Goal: Download file/media

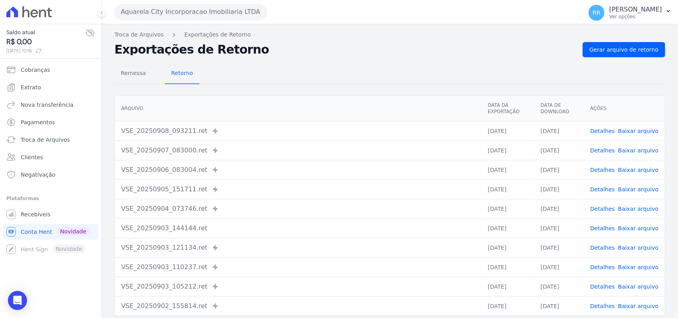
click at [147, 9] on button "Aquarela City Incorporacao Imobiliaria LTDA" at bounding box center [190, 12] width 153 height 16
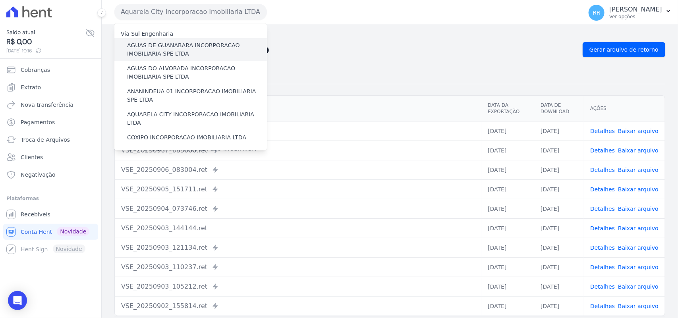
click at [226, 45] on label "AGUAS DE GUANABARA INCORPORACAO IMOBILIARIA SPE LTDA" at bounding box center [197, 49] width 140 height 17
click at [0, 0] on input "AGUAS DE GUANABARA INCORPORACAO IMOBILIARIA SPE LTDA" at bounding box center [0, 0] width 0 height 0
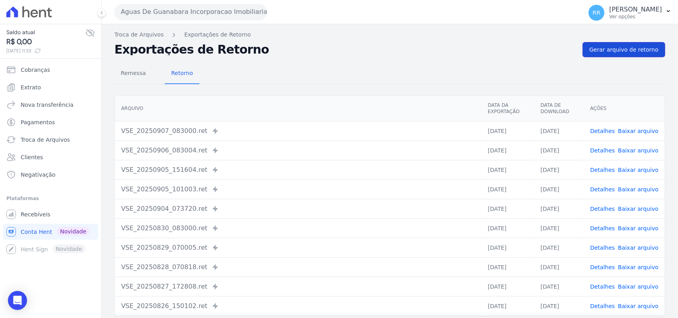
click at [633, 48] on span "Gerar arquivo de retorno" at bounding box center [624, 50] width 69 height 8
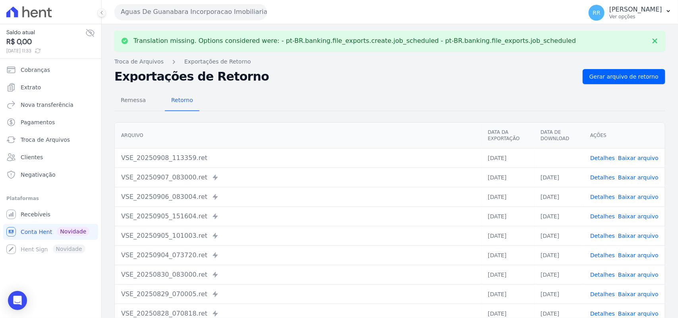
click at [627, 155] on link "Baixar arquivo" at bounding box center [638, 158] width 41 height 6
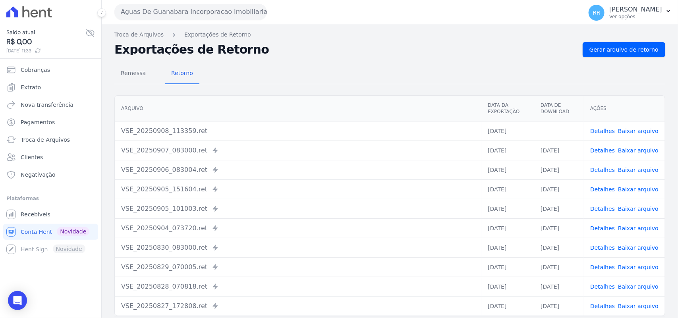
drag, startPoint x: 469, startPoint y: 60, endPoint x: 393, endPoint y: 54, distance: 75.7
click at [469, 60] on div "Remessa Retorno [GEOGRAPHIC_DATA] Data da Exportação Data de Download Ações VSE…" at bounding box center [389, 200] width 551 height 287
click at [203, 17] on button "Aguas De Guanabara Incorporacao Imobiliaria SPE LTDA" at bounding box center [190, 12] width 153 height 16
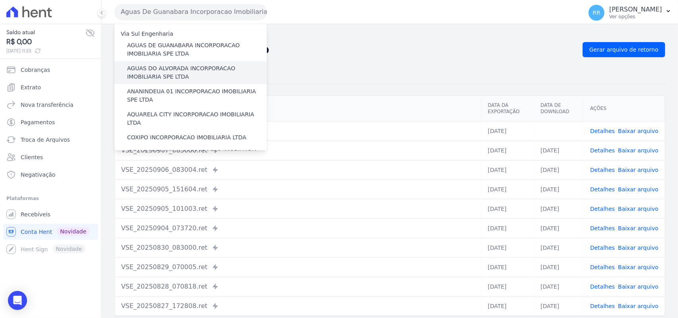
click at [151, 72] on label "AGUAS DO ALVORADA INCORPORACAO IMOBILIARIA SPE LTDA" at bounding box center [197, 72] width 140 height 17
click at [0, 0] on input "AGUAS DO ALVORADA INCORPORACAO IMOBILIARIA SPE LTDA" at bounding box center [0, 0] width 0 height 0
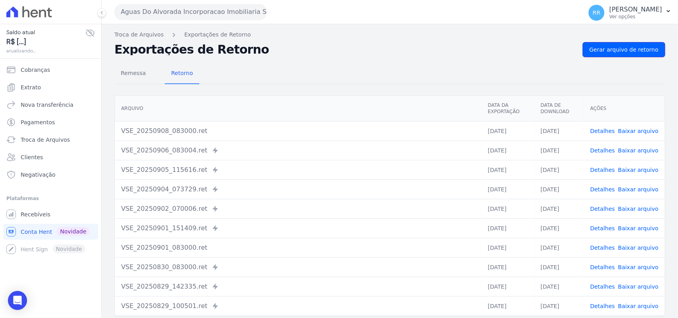
click at [619, 50] on span "Gerar arquivo de retorno" at bounding box center [624, 50] width 69 height 8
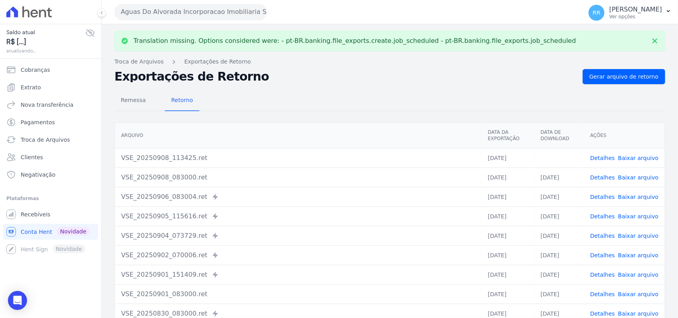
click at [631, 161] on link "Baixar arquivo" at bounding box center [638, 158] width 41 height 6
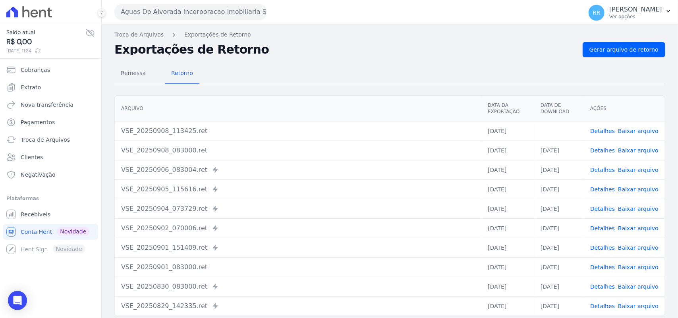
click at [423, 54] on h2 "Exportações de Retorno" at bounding box center [345, 49] width 462 height 11
click at [116, 9] on button "Aguas Do Alvorada Incorporacao Imobiliaria SPE LTDA" at bounding box center [190, 12] width 153 height 16
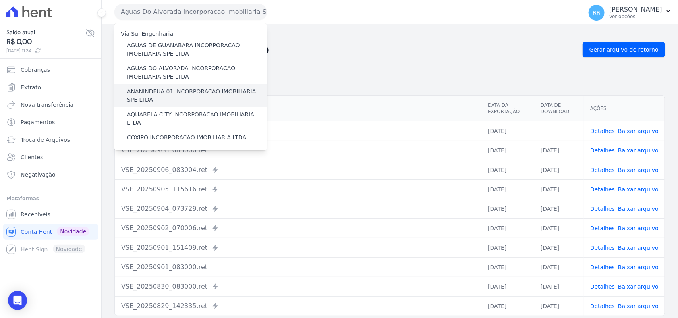
click at [169, 88] on label "ANANINDEUA 01 INCORPORACAO IMOBILIARIA SPE LTDA" at bounding box center [197, 95] width 140 height 17
click at [0, 0] on input "ANANINDEUA 01 INCORPORACAO IMOBILIARIA SPE LTDA" at bounding box center [0, 0] width 0 height 0
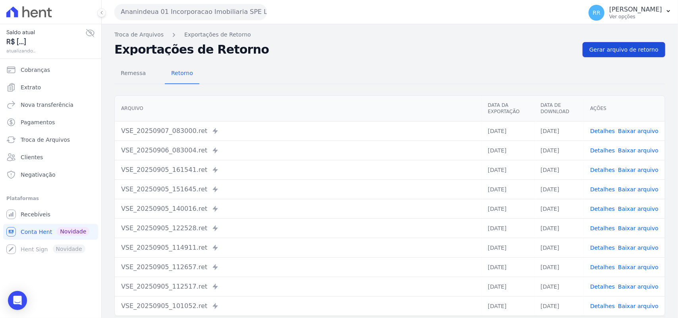
click at [641, 52] on span "Gerar arquivo de retorno" at bounding box center [624, 50] width 69 height 8
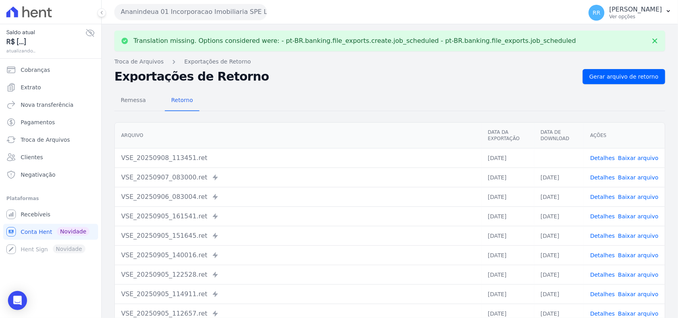
click at [636, 155] on link "Baixar arquivo" at bounding box center [638, 158] width 41 height 6
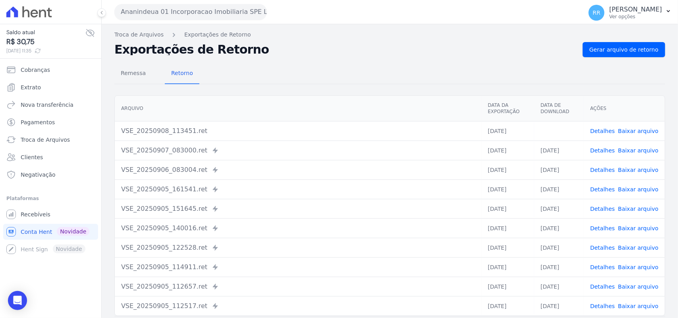
click at [367, 38] on nav "Troca de Arquivos Exportações de Retorno" at bounding box center [389, 35] width 551 height 8
click at [162, 12] on button "Ananindeua 01 Incorporacao Imobiliaria SPE LTDA" at bounding box center [190, 12] width 153 height 16
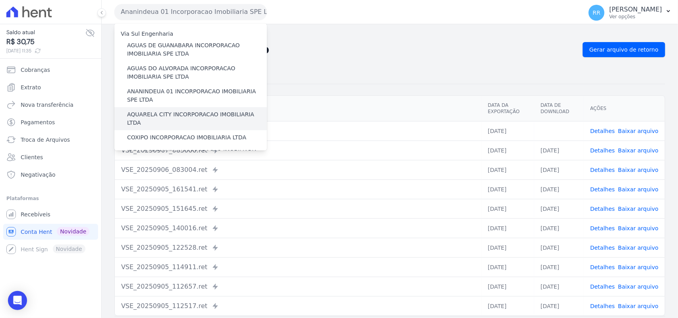
click at [152, 114] on label "AQUARELA CITY INCORPORACAO IMOBILIARIA LTDA" at bounding box center [197, 118] width 140 height 17
click at [0, 0] on input "AQUARELA CITY INCORPORACAO IMOBILIARIA LTDA" at bounding box center [0, 0] width 0 height 0
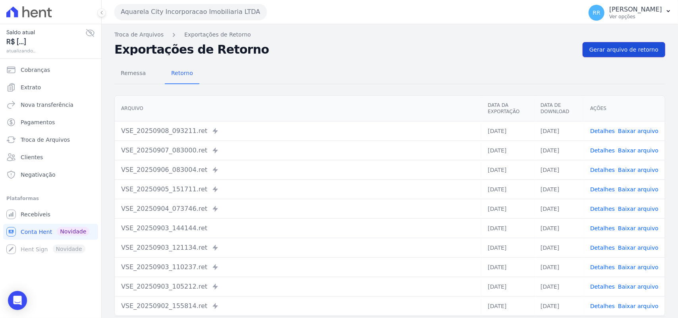
click at [633, 43] on link "Gerar arquivo de retorno" at bounding box center [624, 49] width 83 height 15
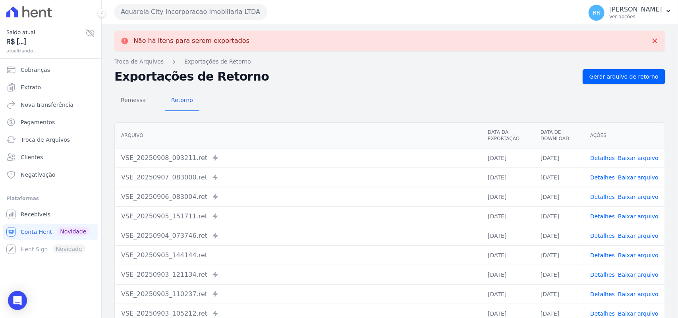
click at [146, 11] on button "Aquarela City Incorporacao Imobiliaria LTDA" at bounding box center [190, 12] width 153 height 16
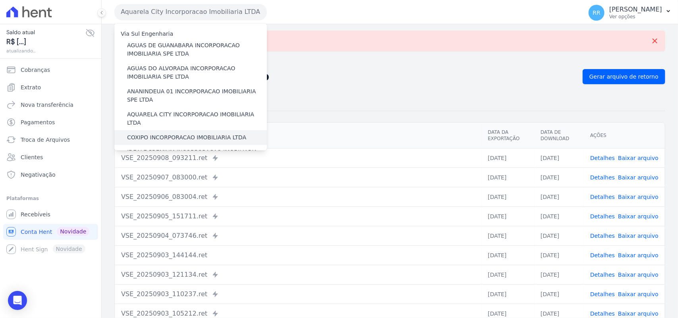
click at [148, 134] on label "COXIPO INCORPORACAO IMOBILIARIA LTDA" at bounding box center [186, 138] width 119 height 8
click at [0, 0] on input "COXIPO INCORPORACAO IMOBILIARIA LTDA" at bounding box center [0, 0] width 0 height 0
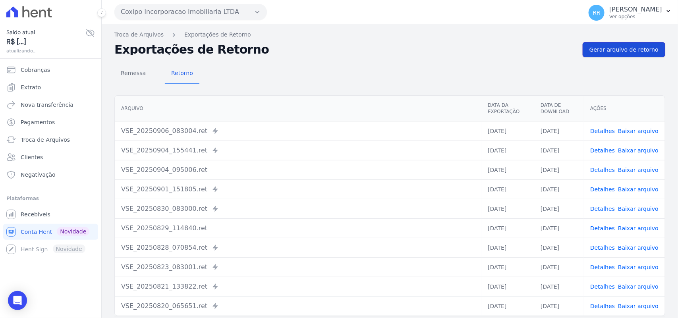
click at [631, 48] on span "Gerar arquivo de retorno" at bounding box center [624, 50] width 69 height 8
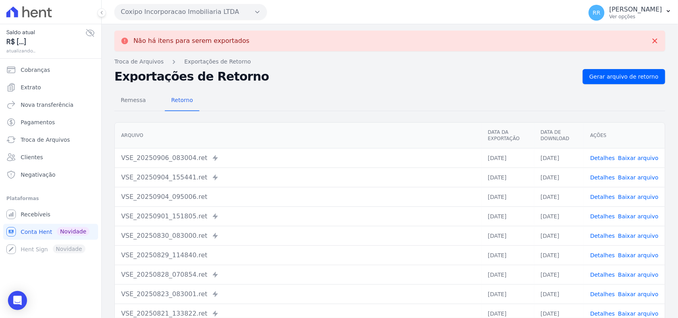
click at [154, 10] on button "Coxipo Incorporacao Imobiliaria LTDA" at bounding box center [190, 12] width 153 height 16
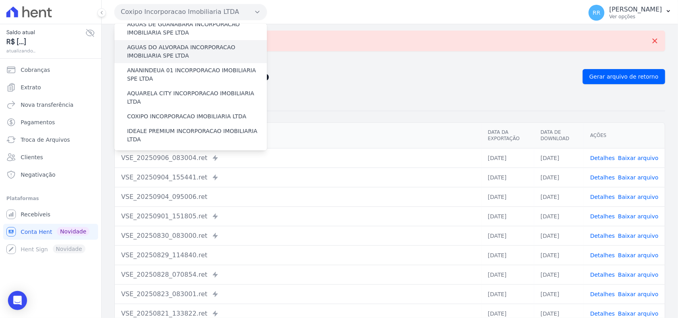
scroll to position [50, 0]
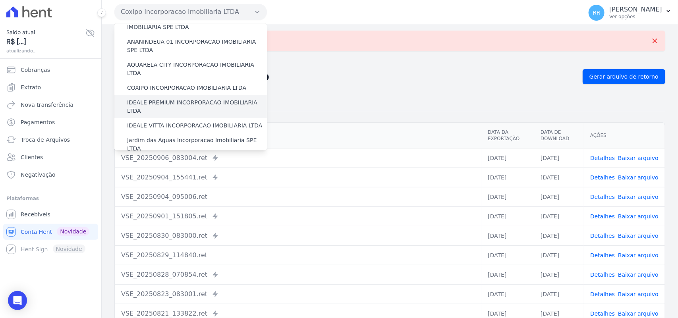
click at [159, 99] on label "IDEALE PREMIUM INCORPORACAO IMOBILIARIA LTDA" at bounding box center [197, 107] width 140 height 17
click at [0, 0] on input "IDEALE PREMIUM INCORPORACAO IMOBILIARIA LTDA" at bounding box center [0, 0] width 0 height 0
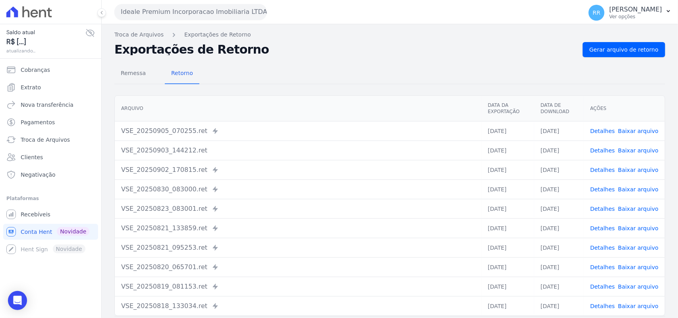
click at [625, 58] on div "Remessa Retorno [GEOGRAPHIC_DATA] Data da Exportação Data de Download Ações VSE…" at bounding box center [389, 200] width 551 height 287
click at [625, 56] on link "Gerar arquivo de retorno" at bounding box center [624, 49] width 83 height 15
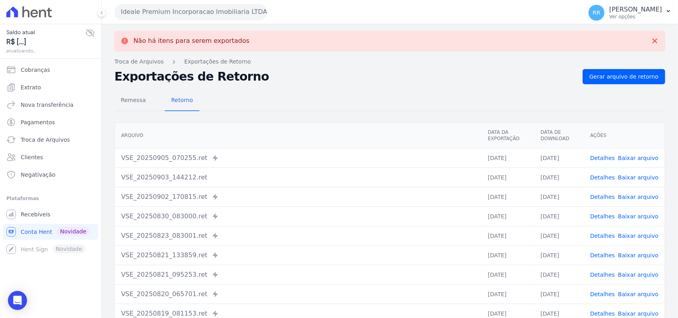
click at [138, 20] on div "Ideale Premium Incorporacao Imobiliaria LTDA Via Sul Engenharia AGUAS DE [GEOGR…" at bounding box center [346, 12] width 465 height 25
click at [159, 11] on button "Ideale Premium Incorporacao Imobiliaria LTDA" at bounding box center [190, 12] width 153 height 16
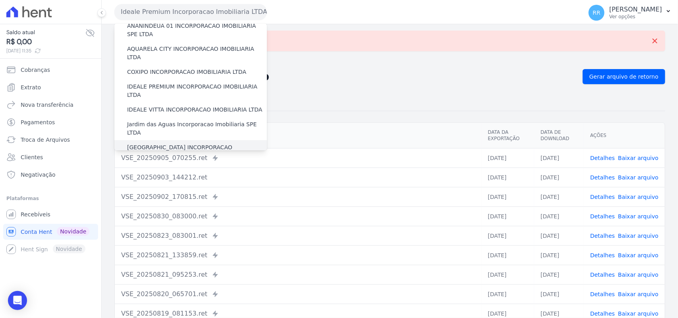
scroll to position [66, 0]
click at [167, 120] on label "Jardim das Aguas Incorporacao Imobiliaria SPE LTDA" at bounding box center [197, 128] width 140 height 17
click at [0, 0] on input "Jardim das Aguas Incorporacao Imobiliaria SPE LTDA" at bounding box center [0, 0] width 0 height 0
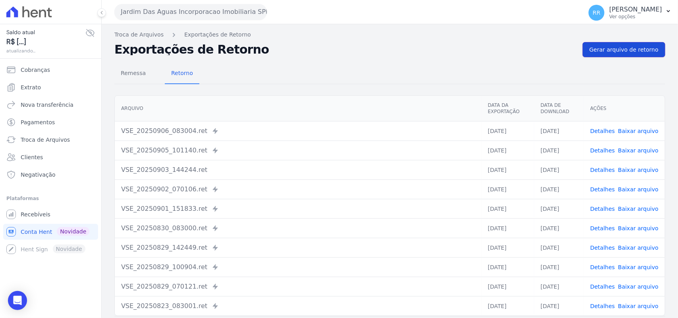
click at [638, 52] on span "Gerar arquivo de retorno" at bounding box center [624, 50] width 69 height 8
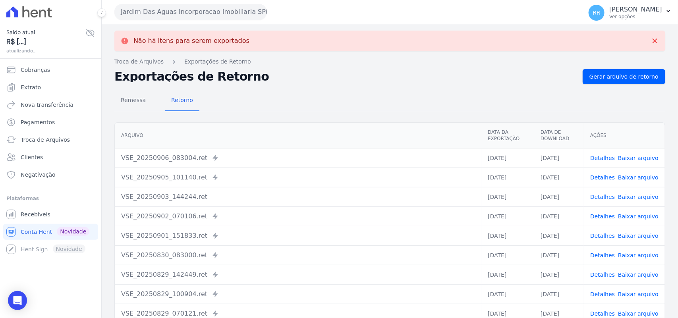
click at [215, 17] on button "Jardim Das Aguas Incorporacao Imobiliaria SPE LTDA" at bounding box center [190, 12] width 153 height 16
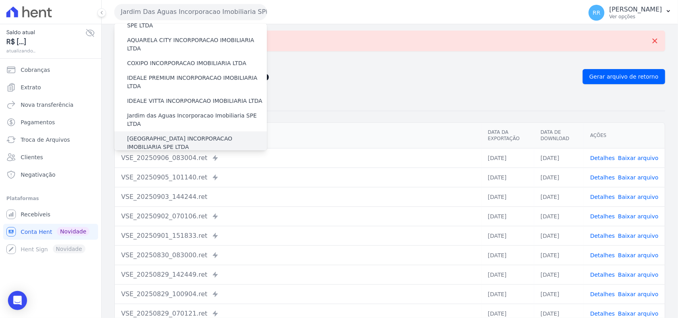
scroll to position [99, 0]
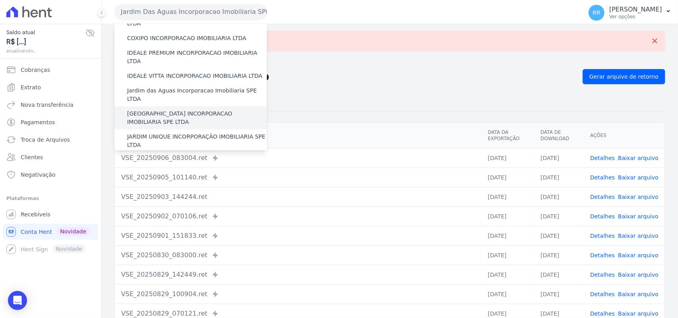
click at [154, 110] on label "[GEOGRAPHIC_DATA] INCORPORACAO IMOBILIARIA SPE LTDA" at bounding box center [197, 118] width 140 height 17
click at [0, 0] on input "[GEOGRAPHIC_DATA] INCORPORACAO IMOBILIARIA SPE LTDA" at bounding box center [0, 0] width 0 height 0
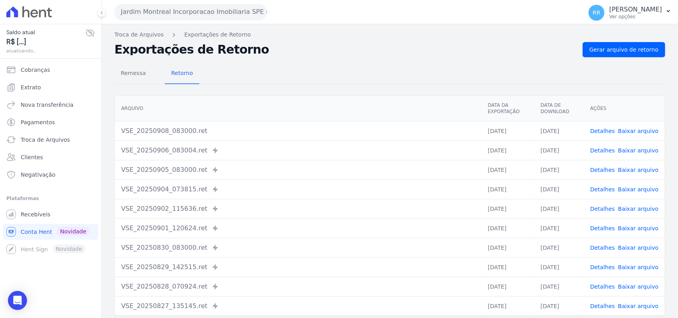
click at [629, 61] on div "Remessa Retorno [GEOGRAPHIC_DATA] Data da Exportação Data de Download Ações VSE…" at bounding box center [389, 200] width 551 height 287
click at [634, 48] on span "Gerar arquivo de retorno" at bounding box center [624, 50] width 69 height 8
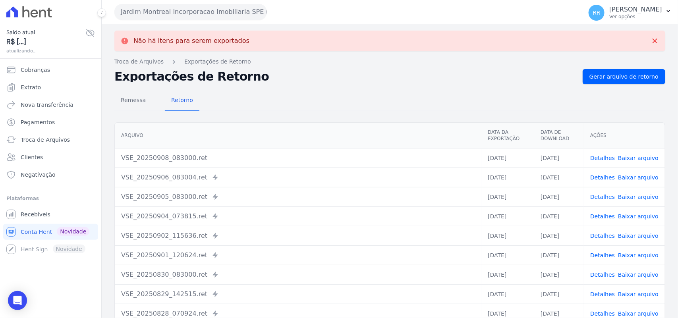
click at [233, 16] on button "Jardim Montreal Incorporacao Imobiliaria SPE LTDA" at bounding box center [190, 12] width 153 height 16
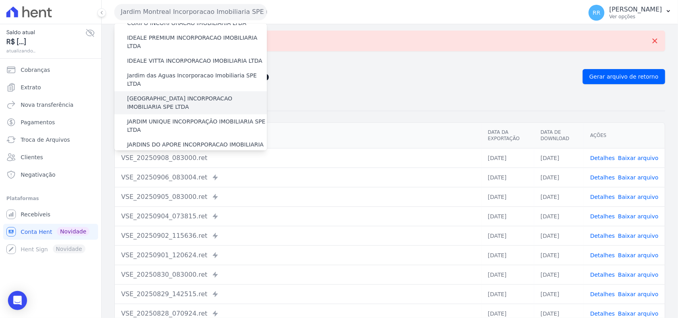
scroll to position [116, 0]
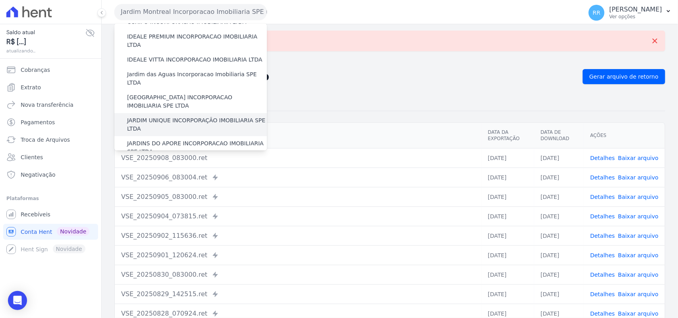
click at [166, 116] on label "JARDIM UNIQUE INCORPORAÇÃO IMOBILIARIA SPE LTDA" at bounding box center [197, 124] width 140 height 17
click at [0, 0] on input "JARDIM UNIQUE INCORPORAÇÃO IMOBILIARIA SPE LTDA" at bounding box center [0, 0] width 0 height 0
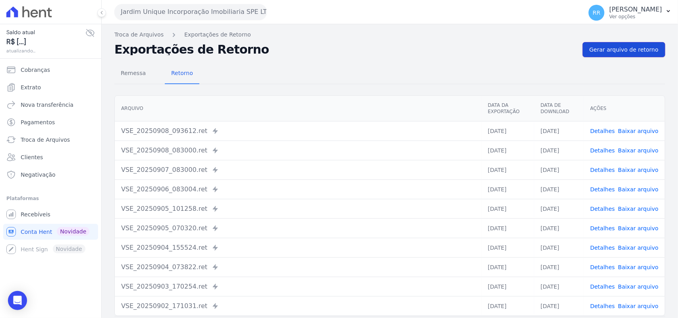
click at [619, 46] on span "Gerar arquivo de retorno" at bounding box center [624, 50] width 69 height 8
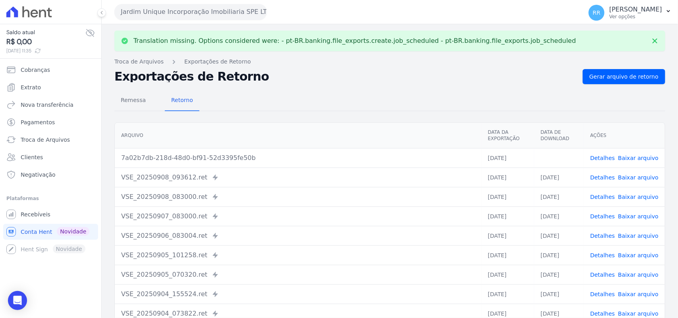
click at [630, 155] on link "Baixar arquivo" at bounding box center [638, 158] width 41 height 6
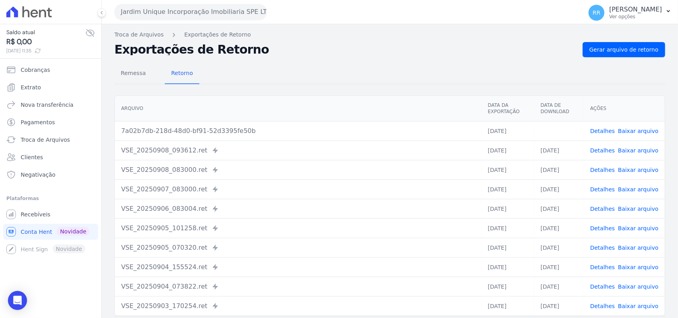
click at [389, 66] on div "Remessa Retorno" at bounding box center [389, 74] width 551 height 21
click at [194, 11] on button "Jardim Unique Incorporação Imobiliaria SPE LTDA" at bounding box center [190, 12] width 153 height 16
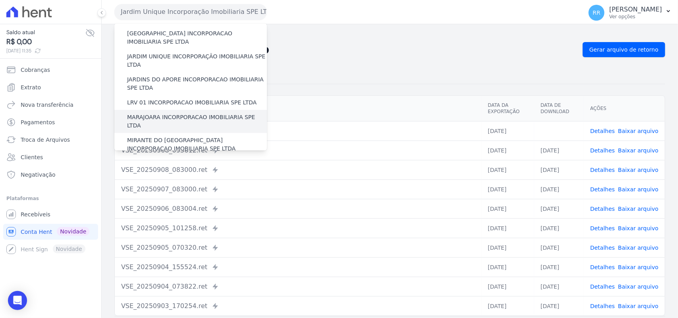
scroll to position [165, 0]
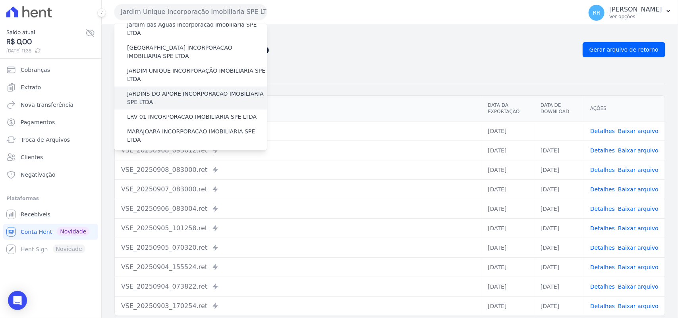
click at [173, 90] on label "JARDINS DO APORE INCORPORACAO IMOBILIARIA SPE LTDA" at bounding box center [197, 98] width 140 height 17
click at [0, 0] on input "JARDINS DO APORE INCORPORACAO IMOBILIARIA SPE LTDA" at bounding box center [0, 0] width 0 height 0
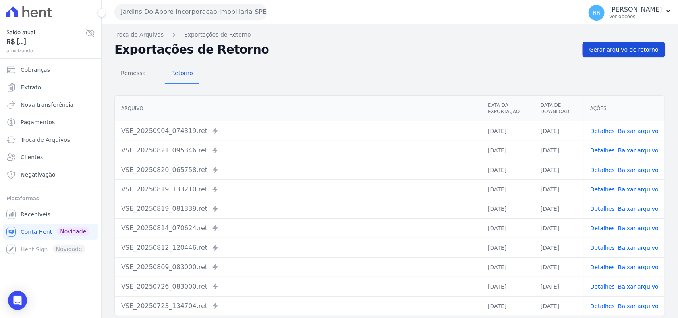
click at [631, 42] on link "Gerar arquivo de retorno" at bounding box center [624, 49] width 83 height 15
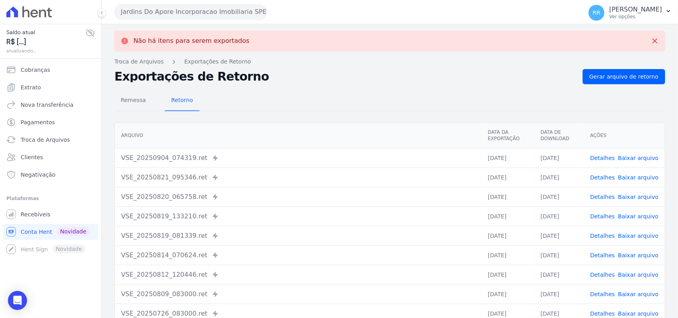
click at [187, 17] on button "Jardins Do Apore Incorporacao Imobiliaria SPE LTDA" at bounding box center [190, 12] width 153 height 16
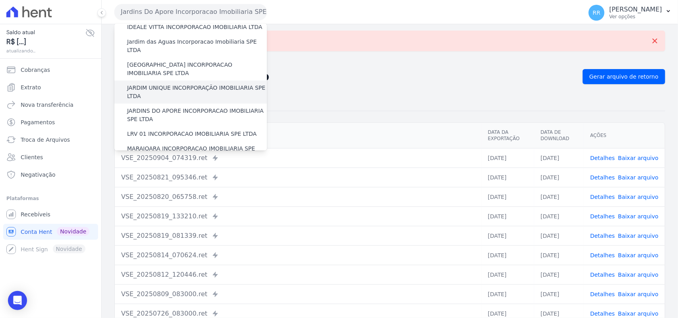
scroll to position [149, 0]
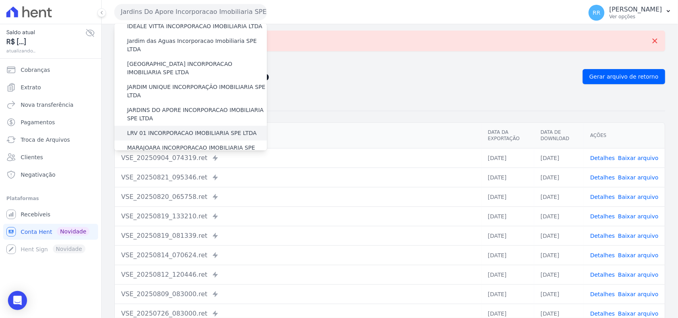
click at [167, 129] on label "LRV 01 INCORPORACAO IMOBILIARIA SPE LTDA" at bounding box center [192, 133] width 130 height 8
click at [0, 0] on input "LRV 01 INCORPORACAO IMOBILIARIA SPE LTDA" at bounding box center [0, 0] width 0 height 0
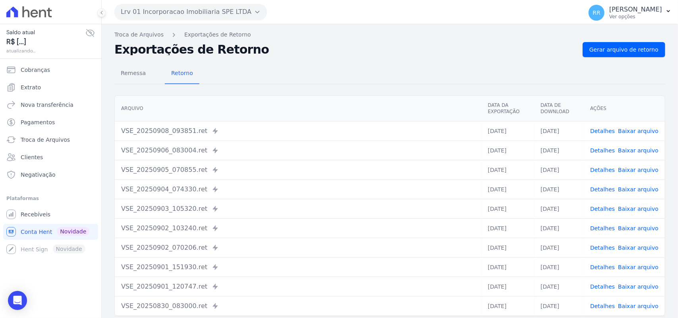
click at [626, 57] on div "Remessa Retorno [GEOGRAPHIC_DATA] Data da Exportação Data de Download Ações VSE…" at bounding box center [389, 200] width 551 height 287
click at [627, 56] on link "Gerar arquivo de retorno" at bounding box center [624, 49] width 83 height 15
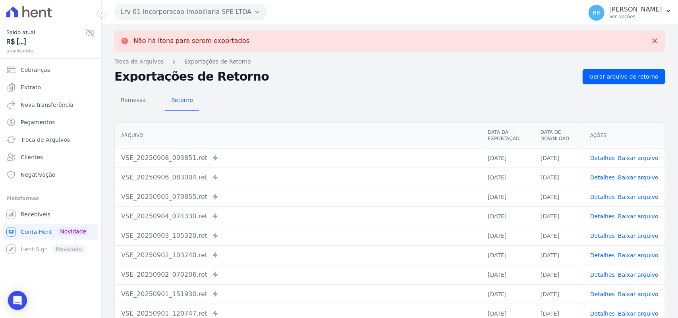
click at [213, 21] on div "Lrv 01 Incorporacao Imobiliaria SPE LTDA Via Sul Engenharia AGUAS DE [GEOGRAPHI…" at bounding box center [346, 12] width 465 height 25
click at [213, 18] on button "Lrv 01 Incorporacao Imobiliaria SPE LTDA" at bounding box center [190, 12] width 153 height 16
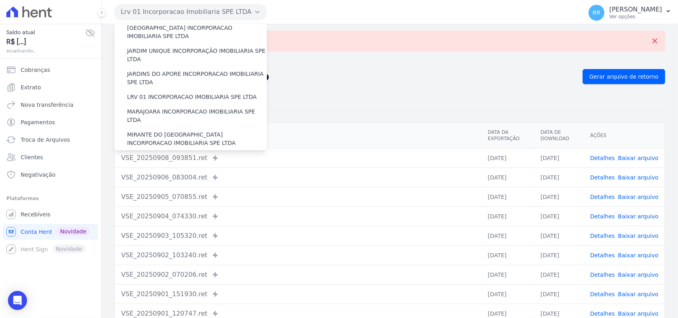
scroll to position [215, 0]
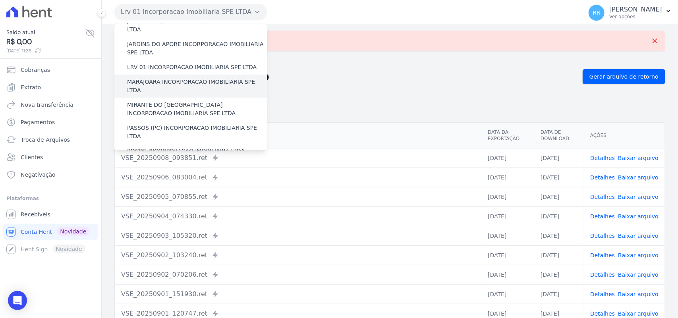
click at [146, 78] on label "MARAJOARA INCORPORACAO IMOBILIARIA SPE LTDA" at bounding box center [197, 86] width 140 height 17
click at [0, 0] on input "MARAJOARA INCORPORACAO IMOBILIARIA SPE LTDA" at bounding box center [0, 0] width 0 height 0
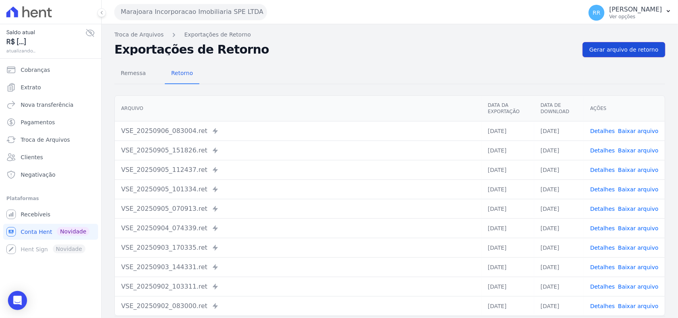
click at [636, 50] on span "Gerar arquivo de retorno" at bounding box center [624, 50] width 69 height 8
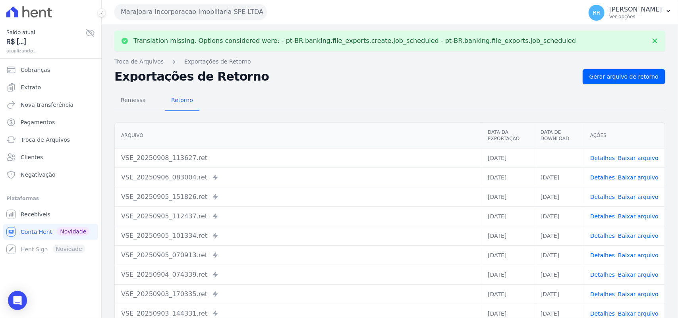
click at [625, 159] on link "Baixar arquivo" at bounding box center [638, 158] width 41 height 6
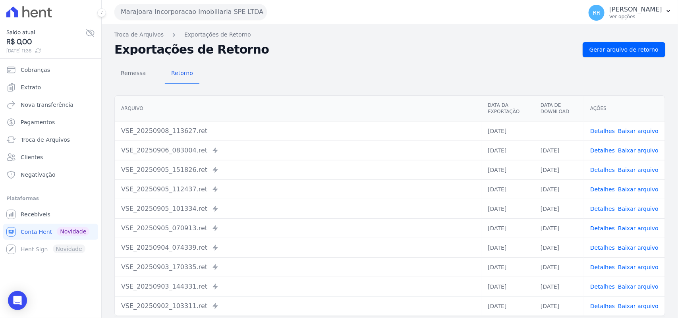
click at [410, 46] on h2 "Exportações de Retorno" at bounding box center [345, 49] width 462 height 11
click at [188, 7] on button "Marajoara Incorporacao Imobiliaria SPE LTDA" at bounding box center [190, 12] width 153 height 16
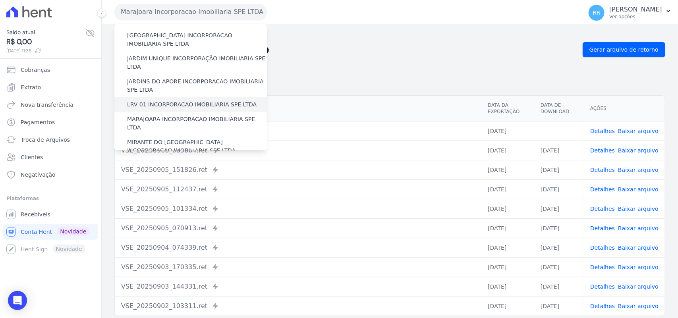
scroll to position [199, 0]
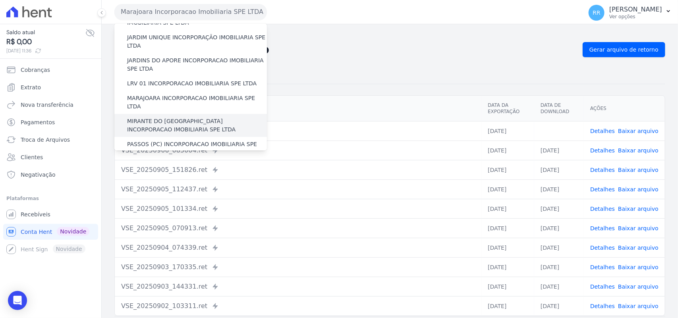
click at [162, 117] on label "MIRANTE DO [GEOGRAPHIC_DATA] INCORPORACAO IMOBILIARIA SPE LTDA" at bounding box center [197, 125] width 140 height 17
click at [0, 0] on input "MIRANTE DO [GEOGRAPHIC_DATA] INCORPORACAO IMOBILIARIA SPE LTDA" at bounding box center [0, 0] width 0 height 0
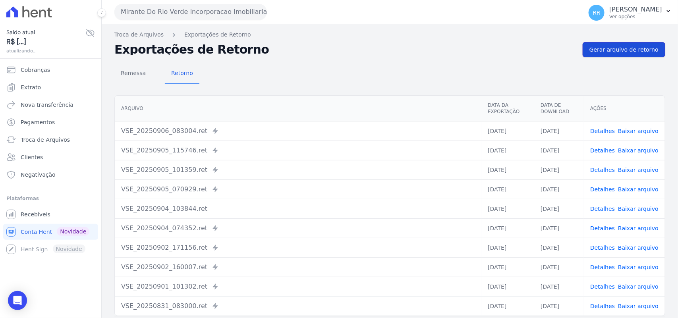
click at [624, 50] on span "Gerar arquivo de retorno" at bounding box center [624, 50] width 69 height 8
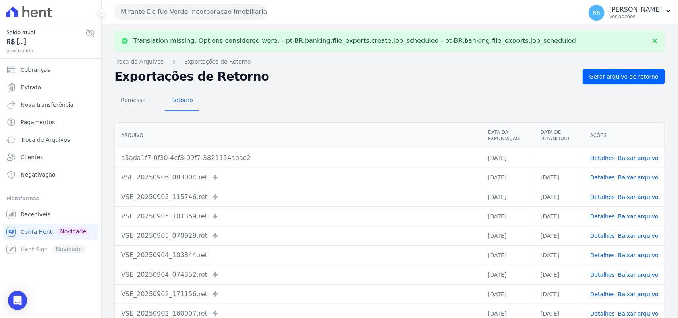
click at [635, 161] on link "Baixar arquivo" at bounding box center [638, 158] width 41 height 6
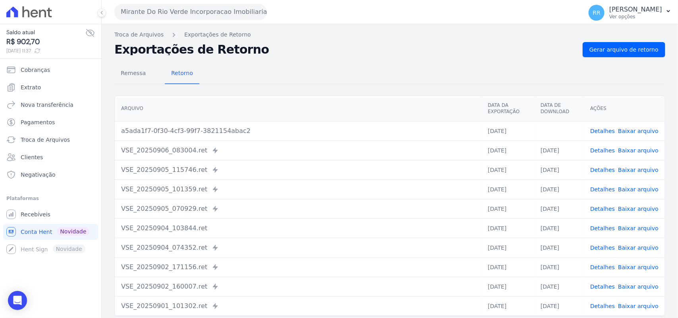
click at [384, 43] on div "Exportações de Retorno Gerar arquivo de retorno" at bounding box center [389, 49] width 551 height 15
click at [170, 11] on button "Mirante Do Rio Verde Incorporacao Imobiliaria SPE LTDA" at bounding box center [190, 12] width 153 height 16
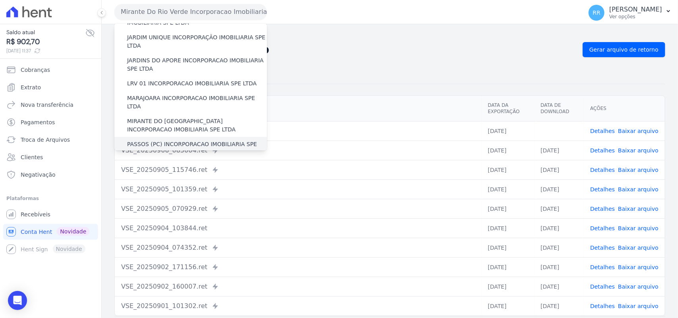
click at [160, 137] on div "PASSOS (PC) INCORPORACAO IMOBILIARIA SPE LTDA" at bounding box center [190, 148] width 153 height 23
click at [158, 140] on label "PASSOS (PC) INCORPORACAO IMOBILIARIA SPE LTDA" at bounding box center [197, 148] width 140 height 17
click at [0, 0] on input "PASSOS (PC) INCORPORACAO IMOBILIARIA SPE LTDA" at bounding box center [0, 0] width 0 height 0
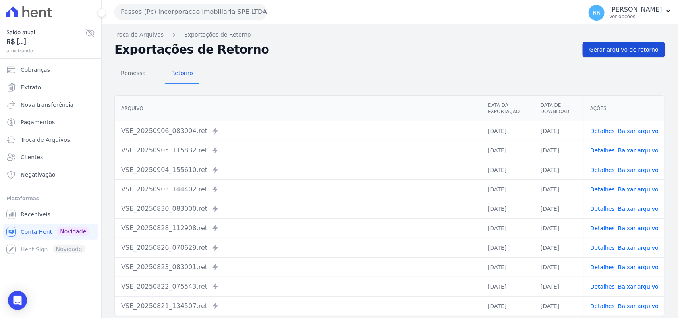
click at [643, 53] on span "Gerar arquivo de retorno" at bounding box center [624, 50] width 69 height 8
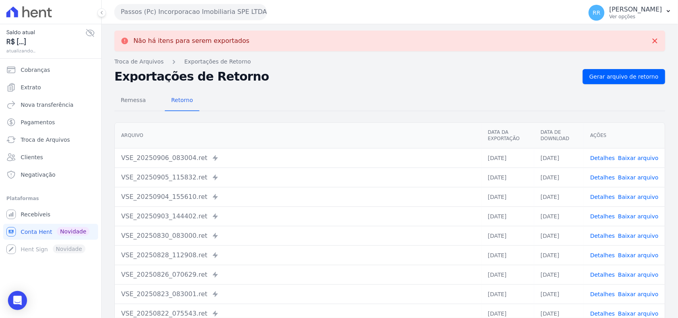
click at [151, 7] on button "Passos (Pc) Incorporacao Imobiliaria SPE LTDA" at bounding box center [190, 12] width 153 height 16
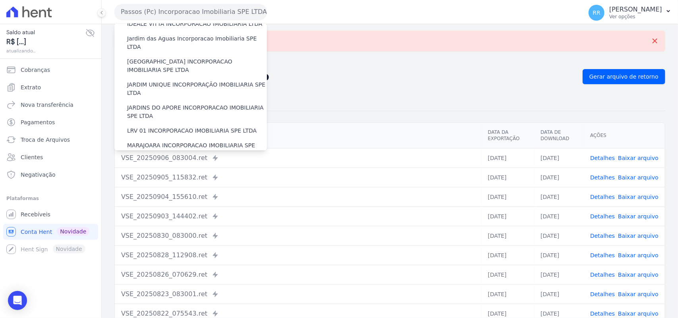
scroll to position [232, 0]
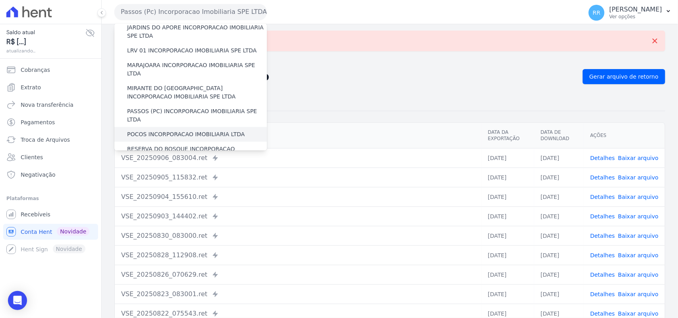
click at [158, 130] on label "POCOS INCORPORACAO IMOBILIARIA LTDA" at bounding box center [186, 134] width 118 height 8
click at [0, 0] on input "POCOS INCORPORACAO IMOBILIARIA LTDA" at bounding box center [0, 0] width 0 height 0
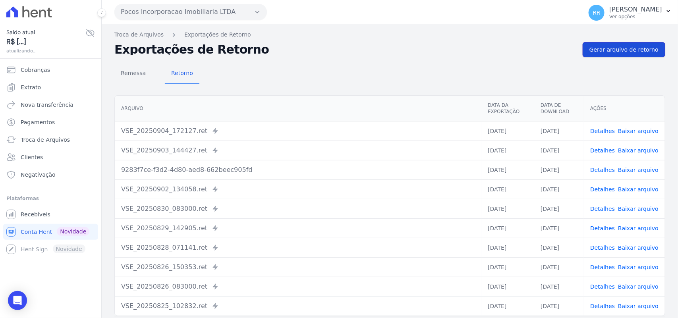
click at [631, 53] on span "Gerar arquivo de retorno" at bounding box center [624, 50] width 69 height 8
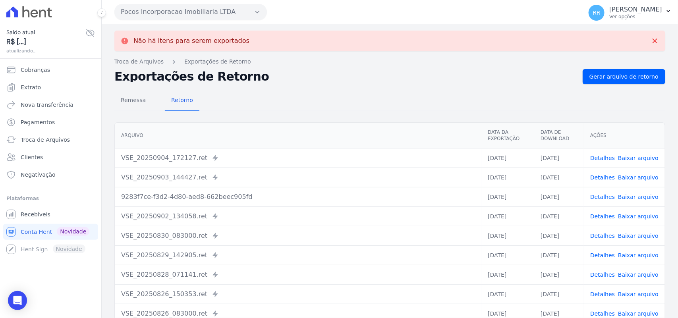
click at [184, 11] on button "Pocos Incorporacao Imobiliaria LTDA" at bounding box center [190, 12] width 153 height 16
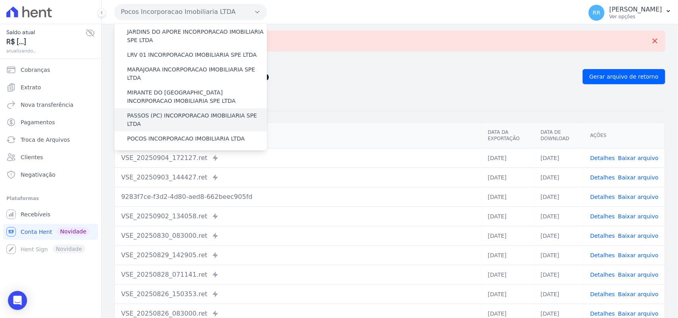
scroll to position [265, 0]
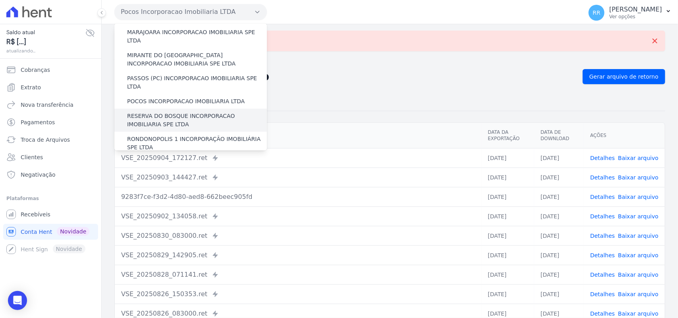
click at [181, 112] on label "RESERVA DO BOSQUE INCORPORACAO IMOBILIARIA SPE LTDA" at bounding box center [197, 120] width 140 height 17
click at [0, 0] on input "RESERVA DO BOSQUE INCORPORACAO IMOBILIARIA SPE LTDA" at bounding box center [0, 0] width 0 height 0
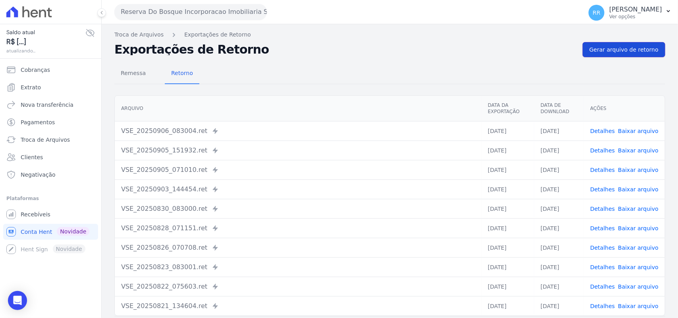
click at [637, 52] on span "Gerar arquivo de retorno" at bounding box center [624, 50] width 69 height 8
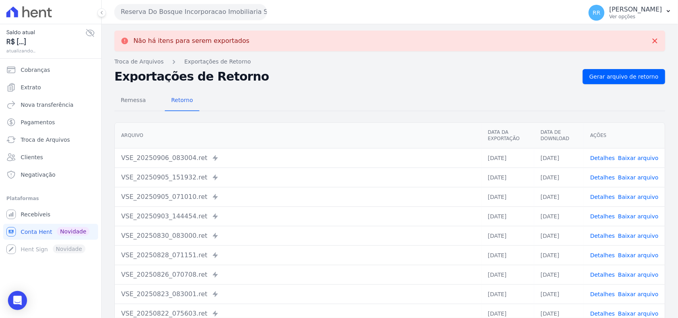
click at [142, 17] on button "Reserva Do Bosque Incorporacao Imobiliaria SPE LTDA" at bounding box center [190, 12] width 153 height 16
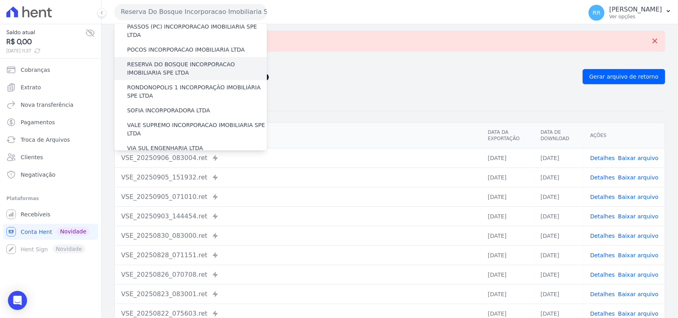
scroll to position [313, 0]
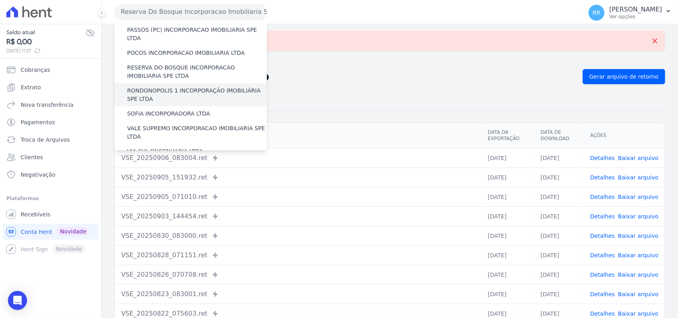
click at [179, 87] on label "RONDONOPOLIS 1 INCORPORAÇÃO IMOBILIÁRIA SPE LTDA" at bounding box center [197, 95] width 140 height 17
click at [0, 0] on input "RONDONOPOLIS 1 INCORPORAÇÃO IMOBILIÁRIA SPE LTDA" at bounding box center [0, 0] width 0 height 0
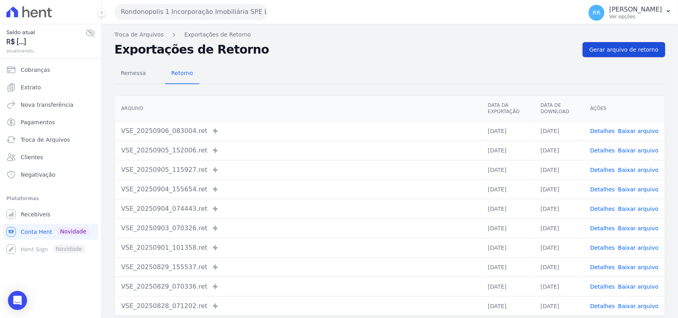
click at [625, 54] on span "Gerar arquivo de retorno" at bounding box center [624, 50] width 69 height 8
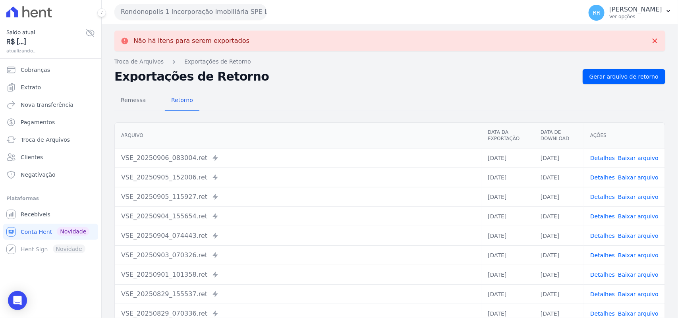
click at [209, 14] on button "Rondonopolis 1 Incorporação Imobiliária SPE LTDA" at bounding box center [190, 12] width 153 height 16
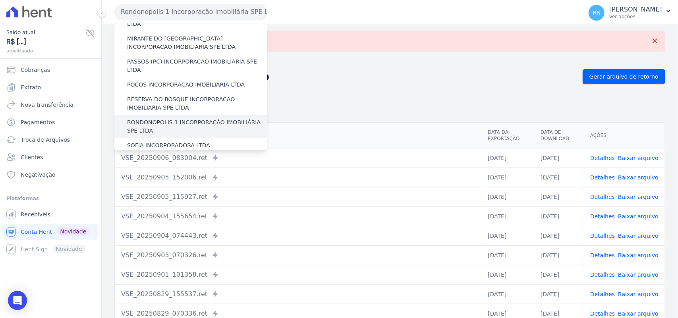
scroll to position [298, 0]
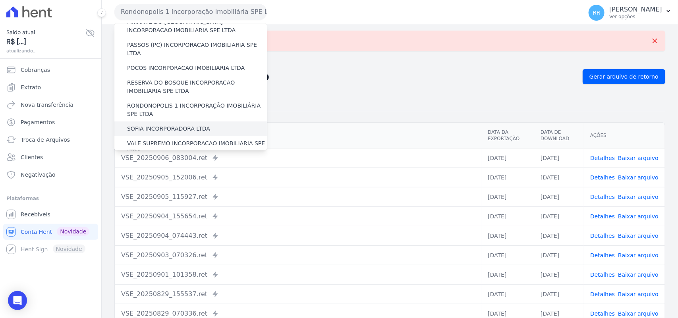
click at [178, 125] on label "SOFIA INCORPORADORA LTDA" at bounding box center [168, 129] width 83 height 8
click at [0, 0] on input "SOFIA INCORPORADORA LTDA" at bounding box center [0, 0] width 0 height 0
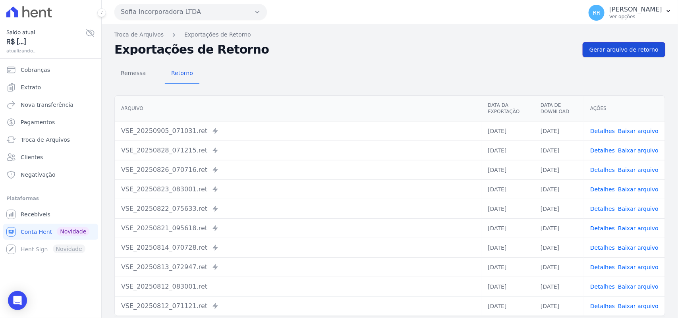
click at [621, 50] on span "Gerar arquivo de retorno" at bounding box center [624, 50] width 69 height 8
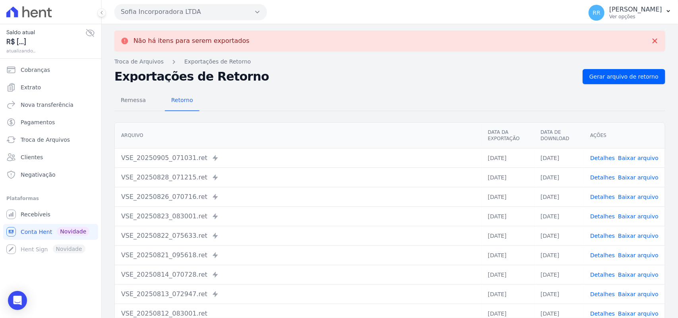
click at [138, 10] on button "Sofia Incorporadora LTDA" at bounding box center [190, 12] width 153 height 16
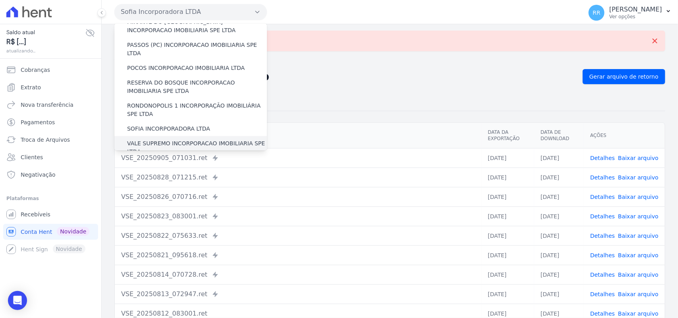
click at [158, 139] on label "VALE SUPREMO INCORPORACAO IMOBILIARIA SPE LTDA" at bounding box center [197, 147] width 140 height 17
click at [0, 0] on input "VALE SUPREMO INCORPORACAO IMOBILIARIA SPE LTDA" at bounding box center [0, 0] width 0 height 0
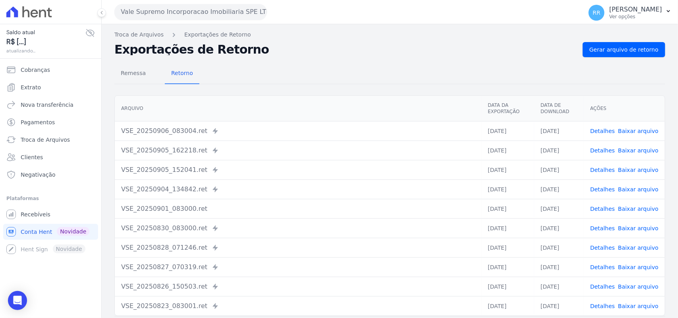
click at [649, 58] on div "Remessa Retorno [GEOGRAPHIC_DATA] Data da Exportação Data de Download Ações VSE…" at bounding box center [389, 200] width 551 height 287
click at [647, 55] on link "Gerar arquivo de retorno" at bounding box center [624, 49] width 83 height 15
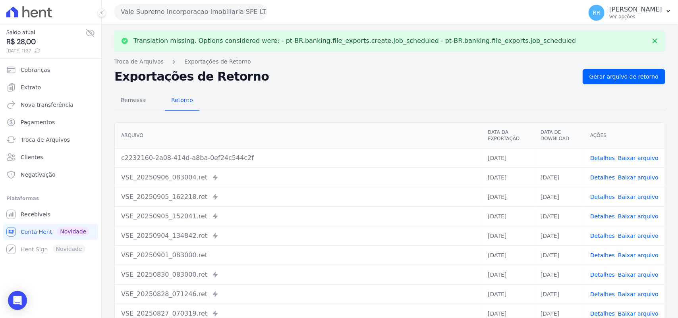
click at [645, 158] on link "Baixar arquivo" at bounding box center [638, 158] width 41 height 6
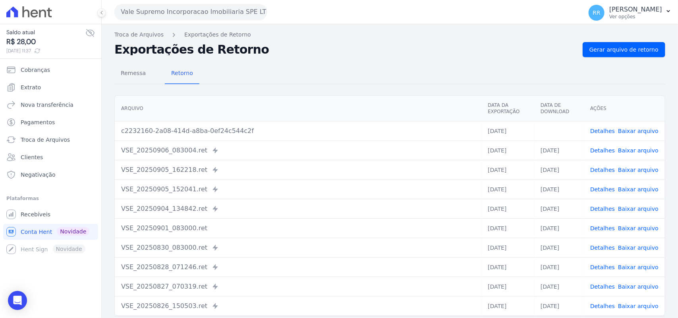
click at [416, 108] on th "Arquivo" at bounding box center [298, 109] width 367 height 26
click at [184, 16] on button "Vale Supremo Incorporacao Imobiliaria SPE LTDA" at bounding box center [190, 12] width 153 height 16
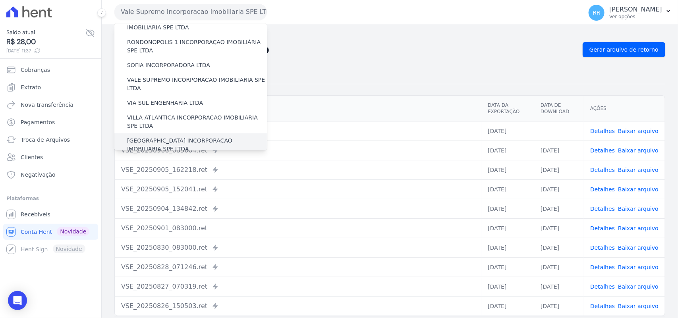
scroll to position [363, 0]
click at [151, 95] on div "VIA SUL ENGENHARIA LTDA" at bounding box center [190, 102] width 153 height 15
click at [148, 98] on label "VIA SUL ENGENHARIA LTDA" at bounding box center [165, 102] width 76 height 8
click at [0, 0] on input "VIA SUL ENGENHARIA LTDA" at bounding box center [0, 0] width 0 height 0
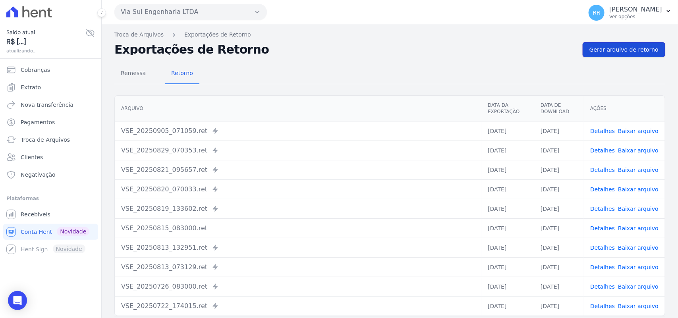
click at [623, 43] on link "Gerar arquivo de retorno" at bounding box center [624, 49] width 83 height 15
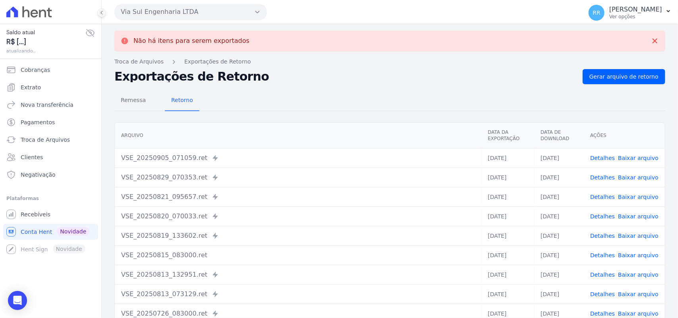
click at [203, 10] on button "Via Sul Engenharia LTDA" at bounding box center [190, 12] width 153 height 16
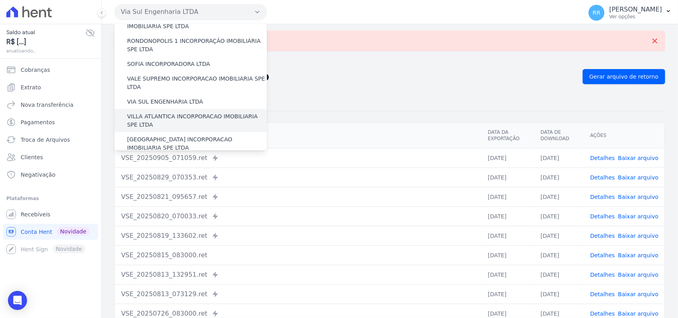
click at [170, 112] on label "VILLA ATLANTICA INCORPORACAO IMOBILIARIA SPE LTDA" at bounding box center [197, 120] width 140 height 17
click at [0, 0] on input "VILLA ATLANTICA INCORPORACAO IMOBILIARIA SPE LTDA" at bounding box center [0, 0] width 0 height 0
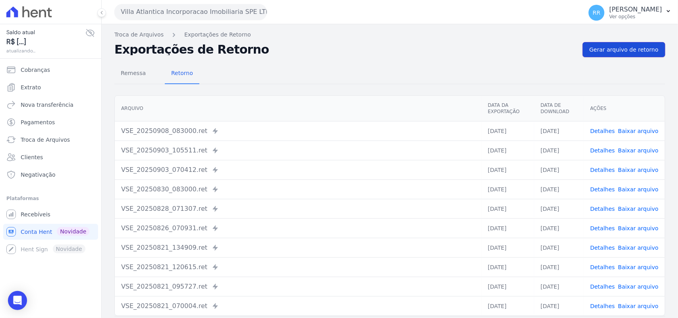
click at [616, 48] on span "Gerar arquivo de retorno" at bounding box center [624, 50] width 69 height 8
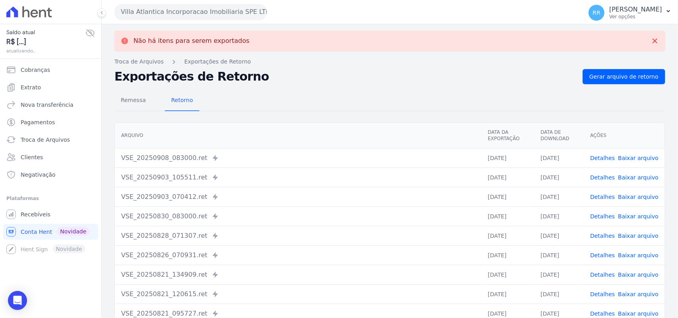
click at [153, 17] on button "Villa Atlantica Incorporacao Imobiliaria SPE LTDA" at bounding box center [190, 12] width 153 height 16
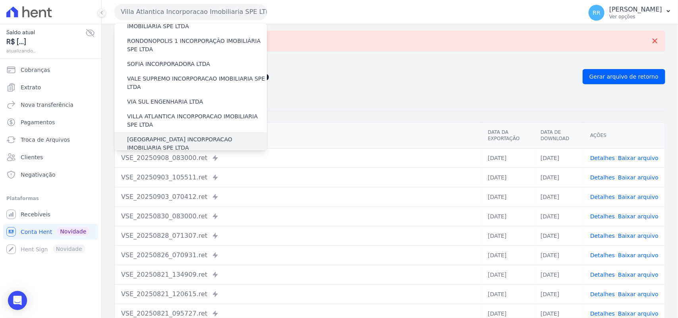
click at [159, 136] on label "[GEOGRAPHIC_DATA] INCORPORACAO IMOBILIARIA SPE LTDA" at bounding box center [197, 144] width 140 height 17
click at [0, 0] on input "[GEOGRAPHIC_DATA] INCORPORACAO IMOBILIARIA SPE LTDA" at bounding box center [0, 0] width 0 height 0
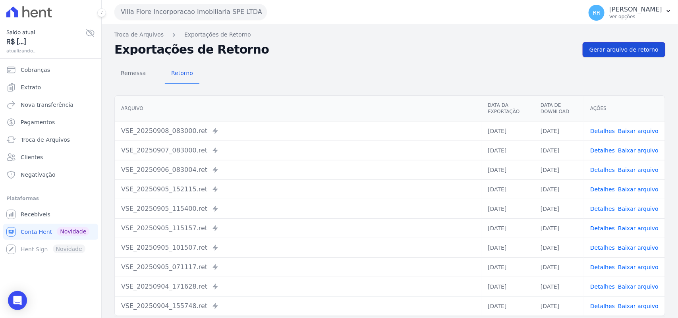
click at [638, 52] on span "Gerar arquivo de retorno" at bounding box center [624, 50] width 69 height 8
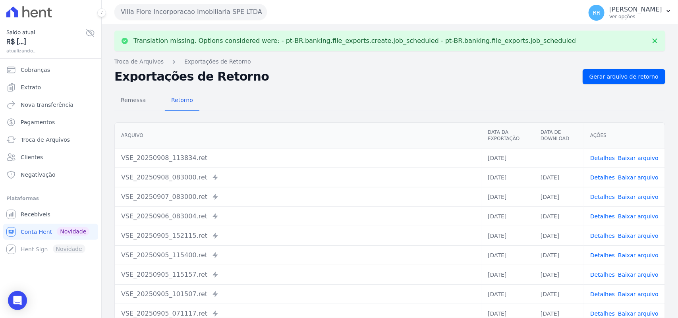
click at [641, 155] on link "Baixar arquivo" at bounding box center [638, 158] width 41 height 6
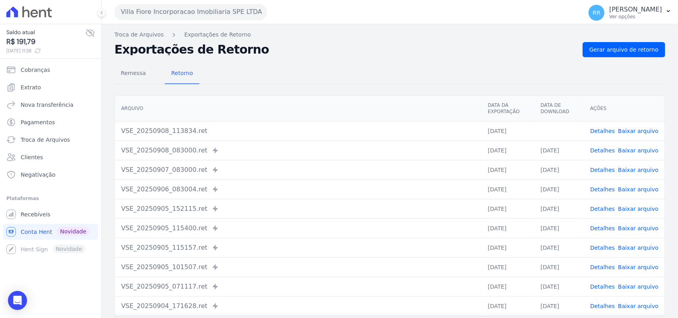
click at [410, 58] on div "Remessa Retorno [GEOGRAPHIC_DATA] Data da Exportação Data de Download Ações VSE…" at bounding box center [389, 200] width 551 height 287
click at [158, 11] on button "Villa Fiore Incorporacao Imobiliaria SPE LTDA" at bounding box center [190, 12] width 153 height 16
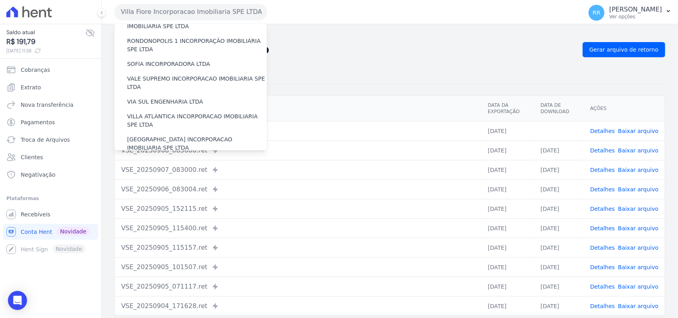
click at [152, 159] on label "VILLA TROPICAL INCORPORAÇÃO IMOBILIÁRIA SPE LTDA" at bounding box center [197, 167] width 140 height 17
click at [0, 0] on input "VILLA TROPICAL INCORPORAÇÃO IMOBILIÁRIA SPE LTDA" at bounding box center [0, 0] width 0 height 0
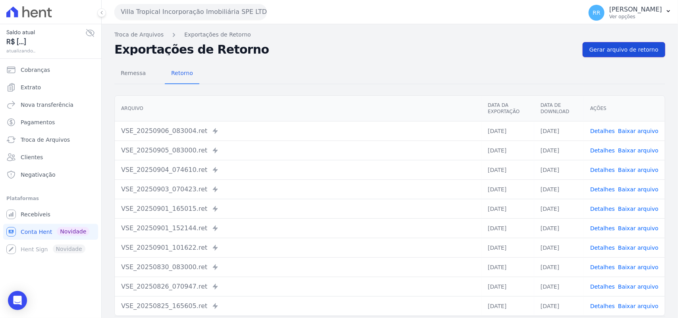
click at [629, 46] on span "Gerar arquivo de retorno" at bounding box center [624, 50] width 69 height 8
